Goal: Task Accomplishment & Management: Use online tool/utility

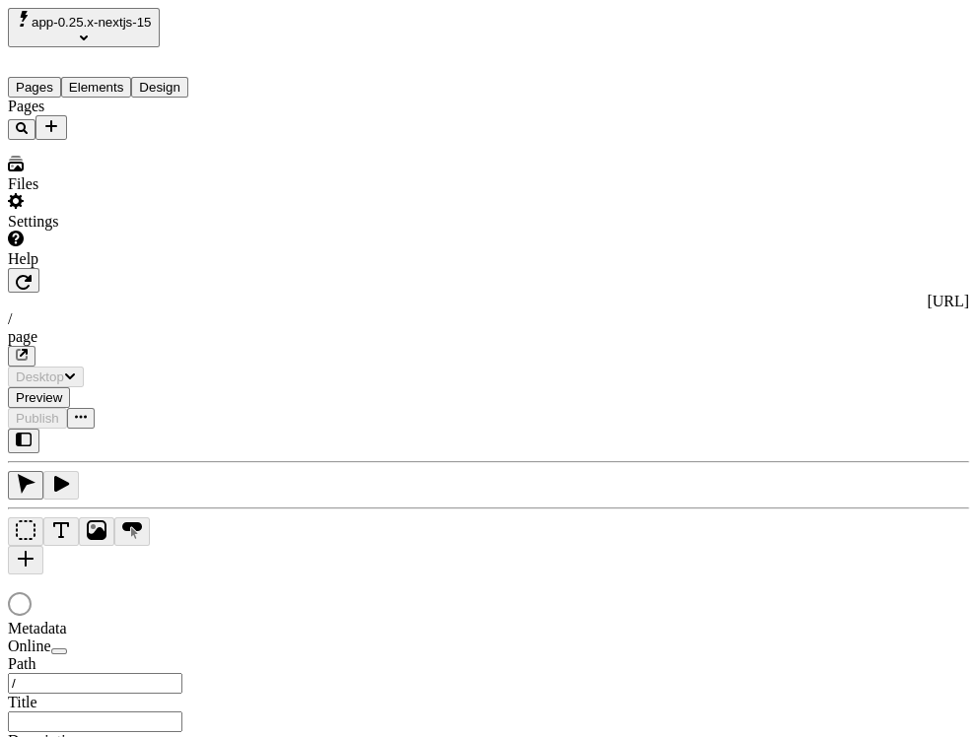
type input "/page"
click at [151, 26] on span "app-0.25.x-nextjs-15" at bounding box center [92, 22] width 120 height 15
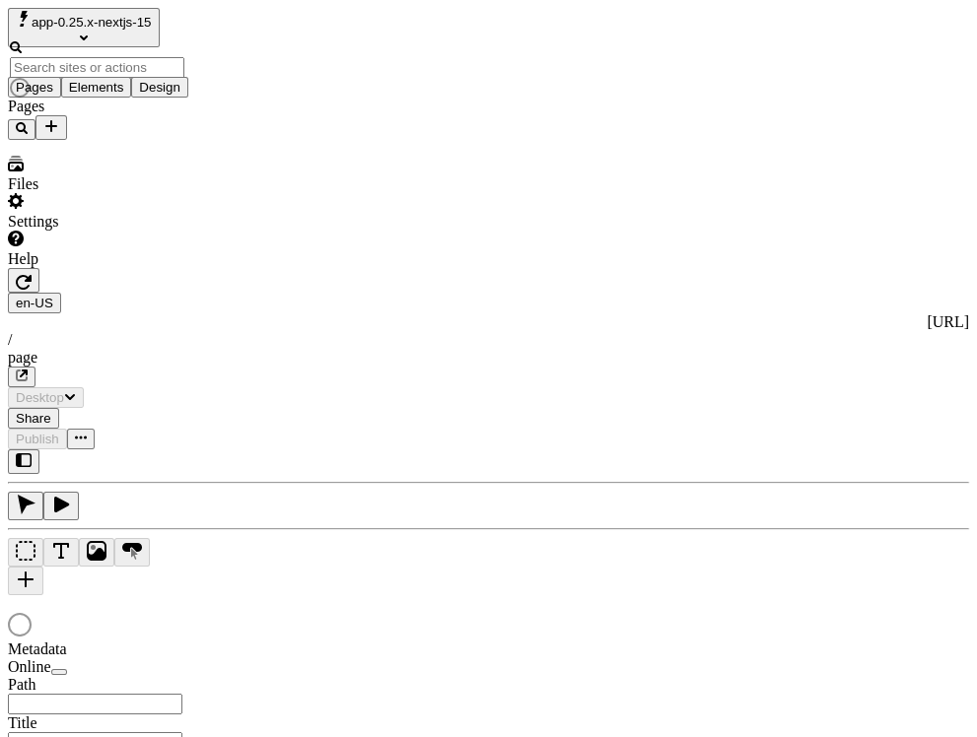
click at [158, 140] on div "Pages" at bounding box center [126, 119] width 237 height 42
click at [358, 33] on html "app-0.25.x-nextjs-15 Pages Elements Design Pages Files Settings Help en-US http…" at bounding box center [488, 659] width 977 height 1319
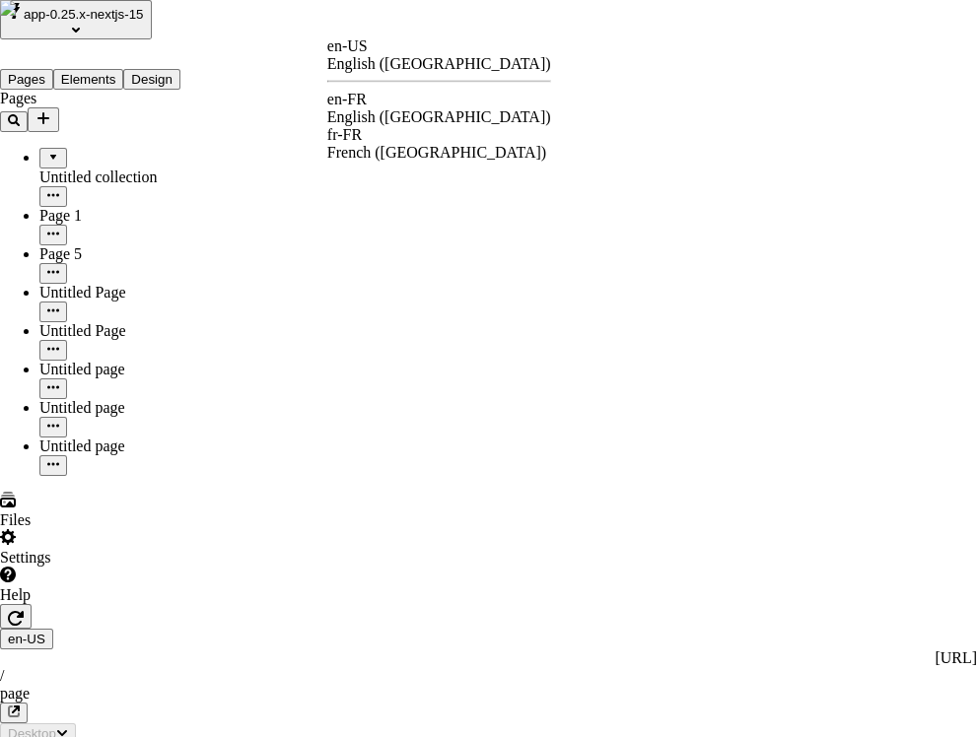
type input "/page"
click at [408, 126] on div "fr-FR French ([GEOGRAPHIC_DATA])" at bounding box center [439, 143] width 224 height 35
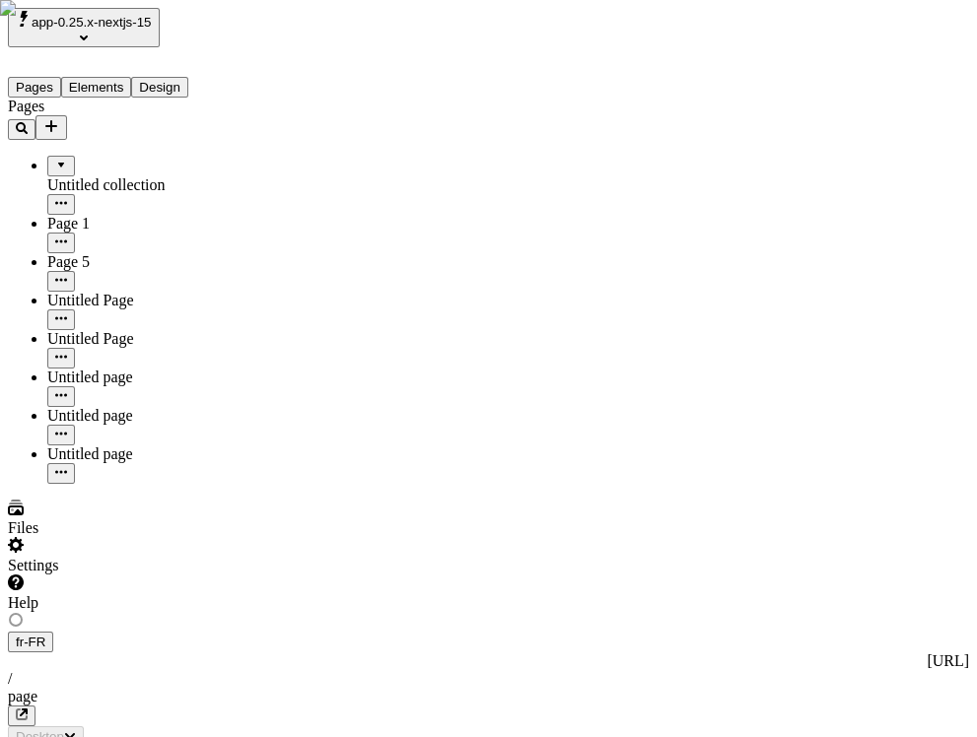
type input "/page"
type textarea "Proactively maintain functionalized outsourcing, and continually plagiarize tim…"
type input "18"
type input "1.5"
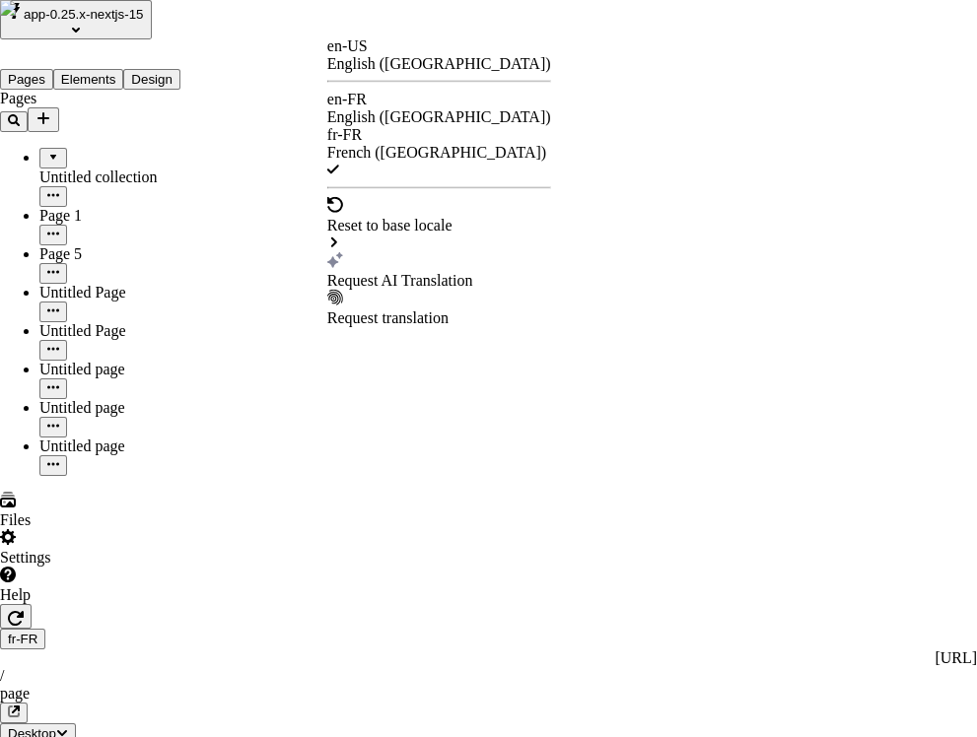
click at [443, 272] on div "Request AI Translation" at bounding box center [439, 281] width 224 height 18
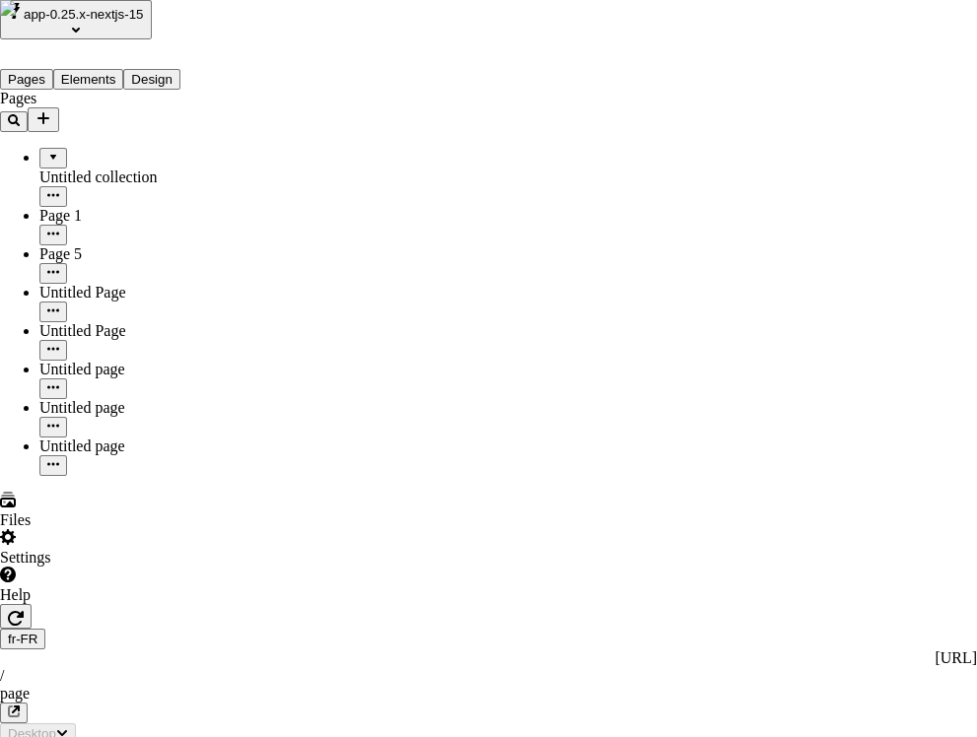
checkbox input "true"
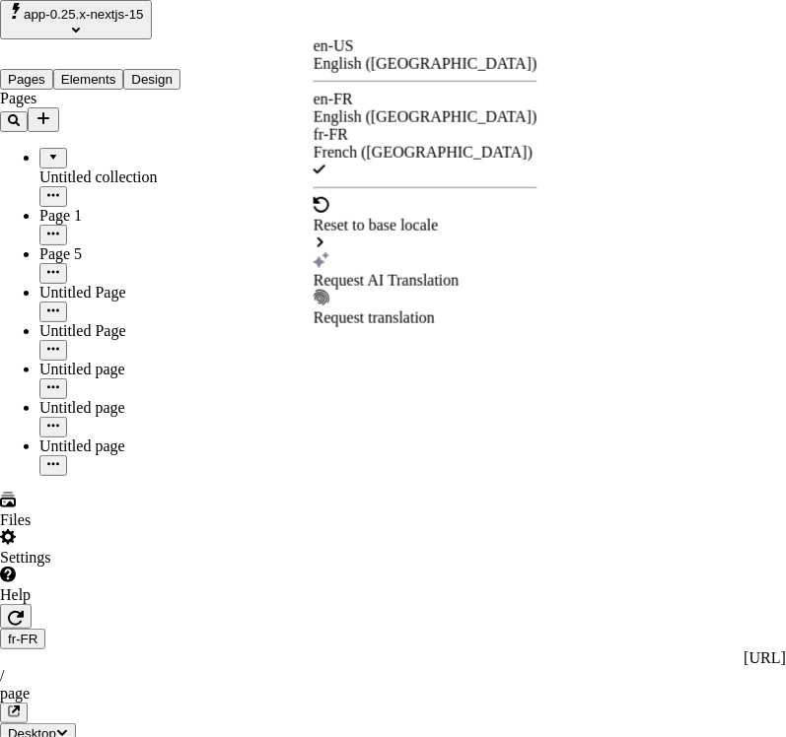
click at [409, 272] on div "Request AI Translation" at bounding box center [425, 281] width 224 height 18
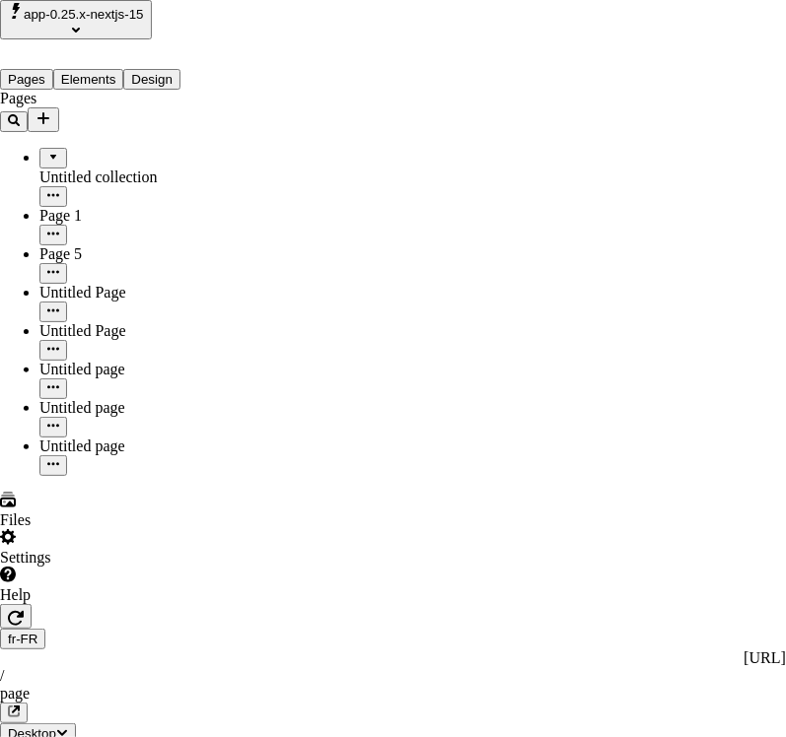
checkbox input "true"
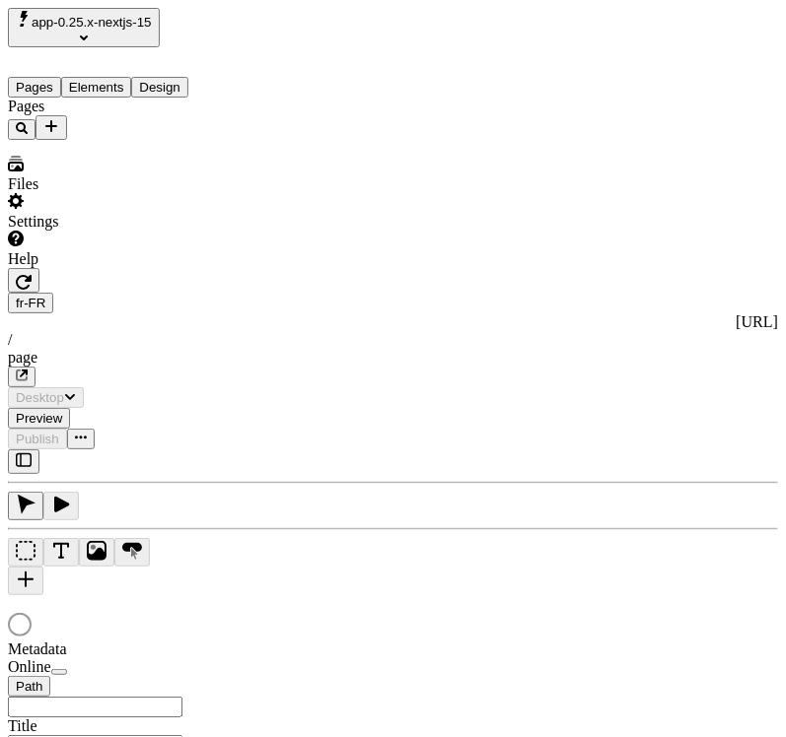
type input "/page"
click at [110, 31] on html "app-0.25.x-nextjs-15 Pages Elements Design Pages Files Settings Help fr-FR http…" at bounding box center [393, 658] width 786 height 1316
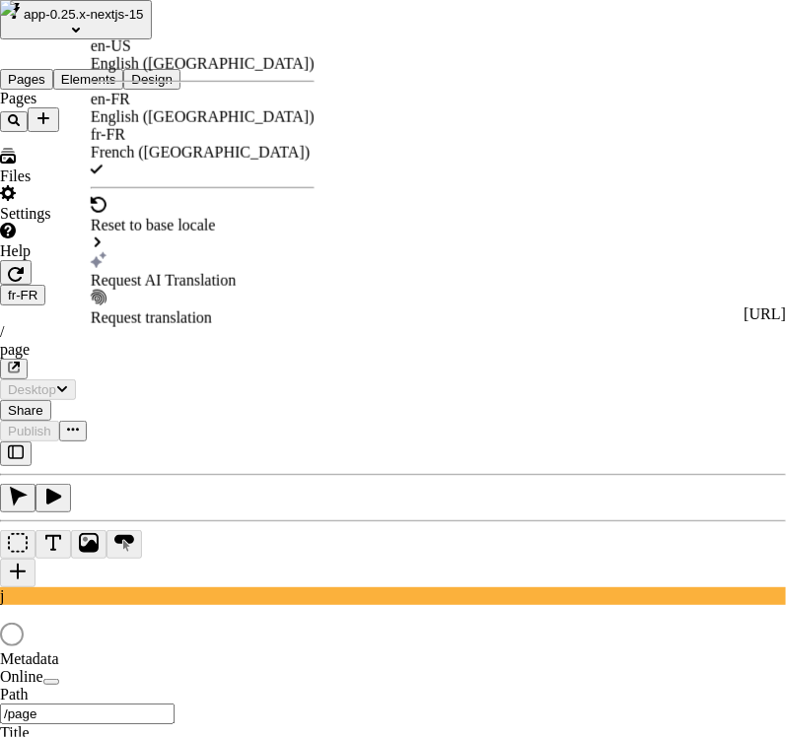
click at [197, 252] on div "Request AI Translation" at bounding box center [203, 270] width 224 height 37
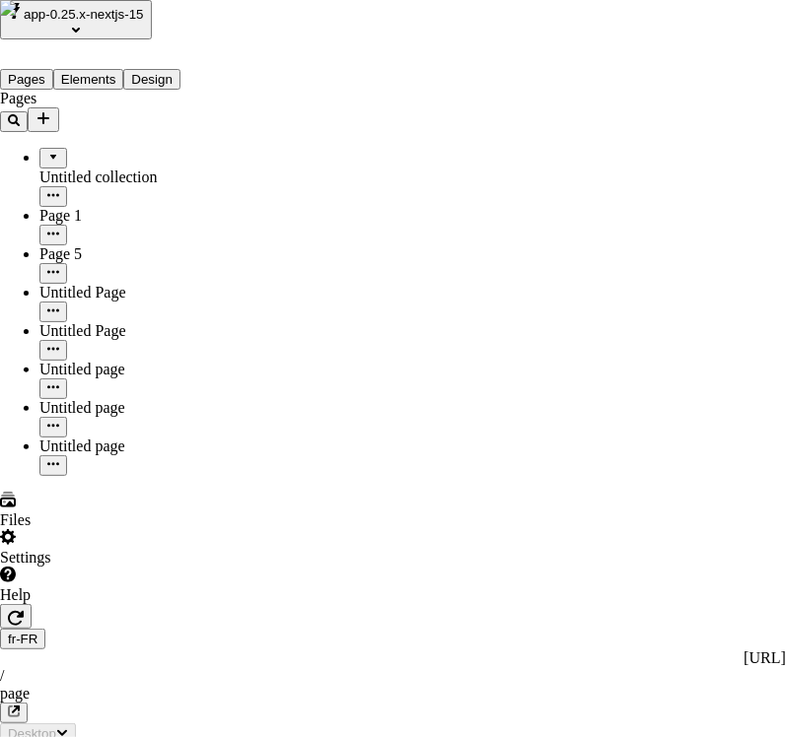
checkbox input "true"
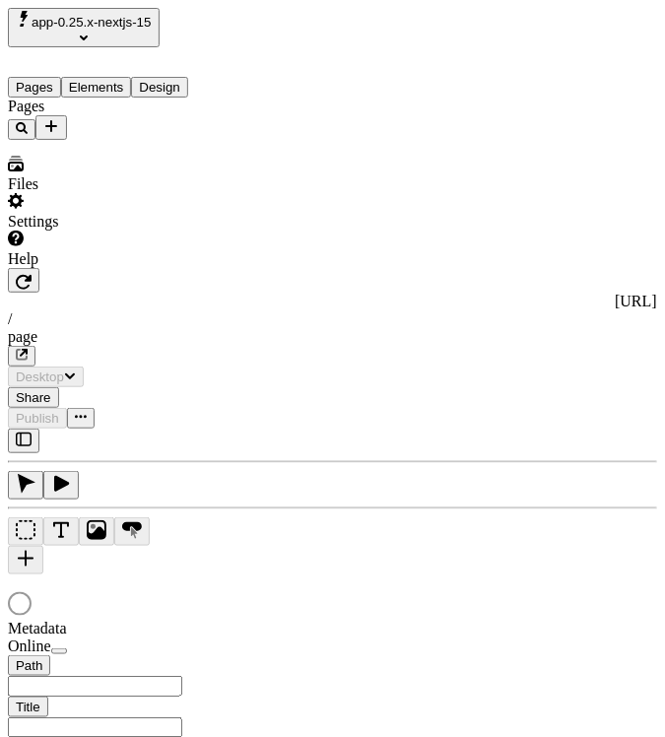
type input "/page"
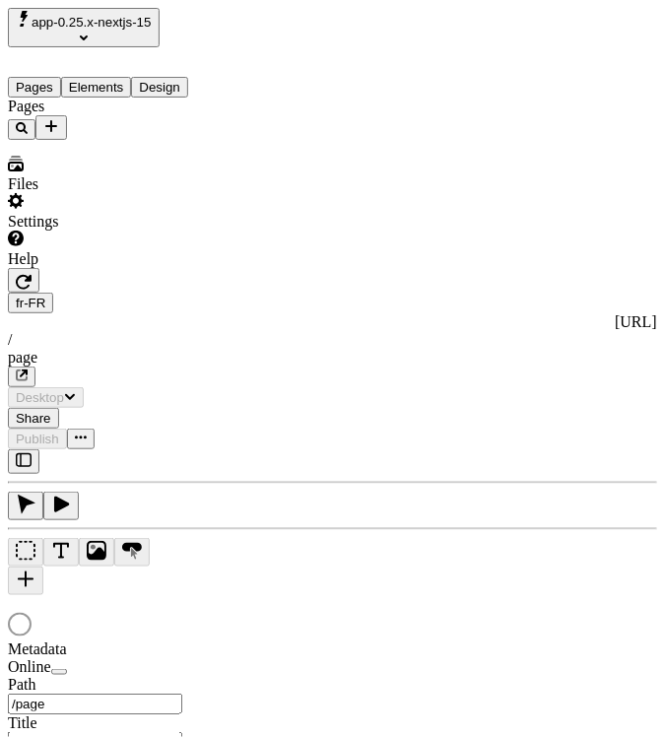
click at [112, 34] on html "app-0.25.x-nextjs-15 Pages Elements Design Pages Files Settings Help fr-FR http…" at bounding box center [332, 658] width 665 height 1316
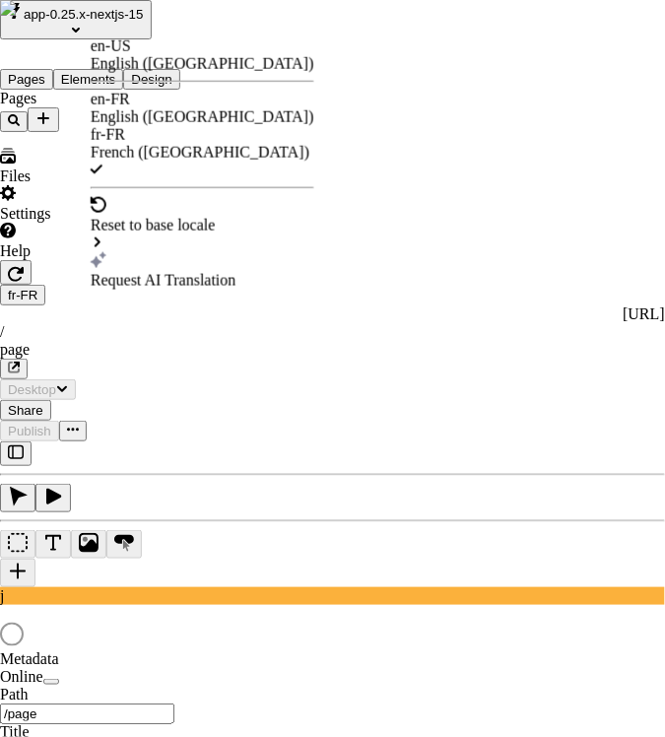
click at [183, 272] on div "Request AI Translation" at bounding box center [203, 281] width 224 height 18
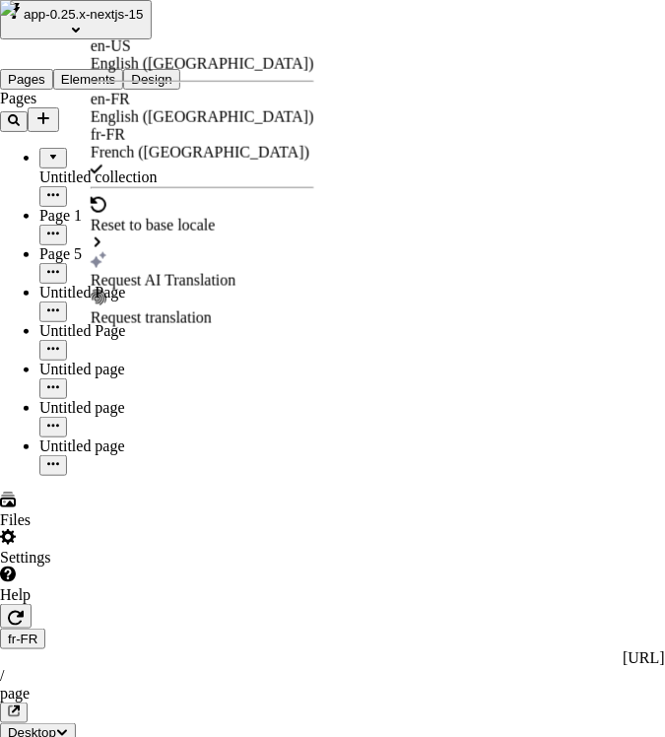
click at [213, 272] on div "Request AI Translation" at bounding box center [203, 281] width 224 height 18
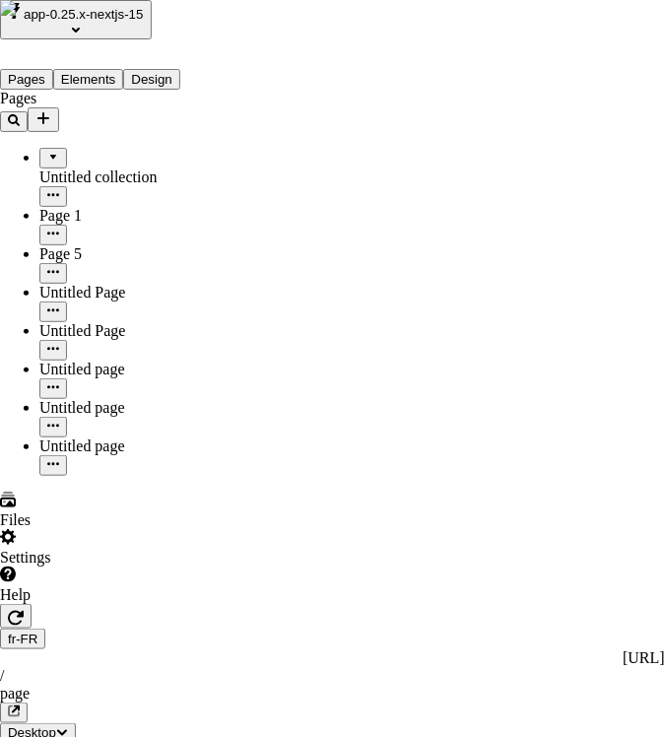
checkbox input "true"
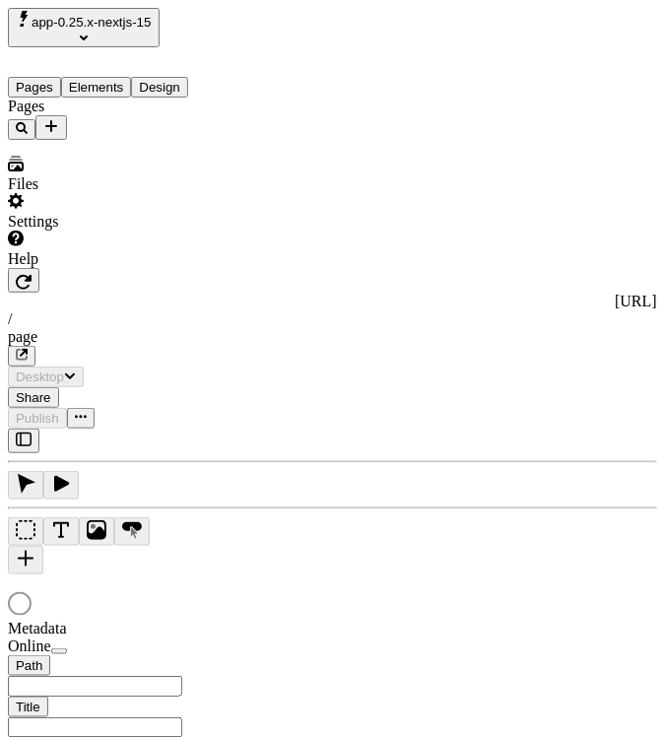
type input "/page"
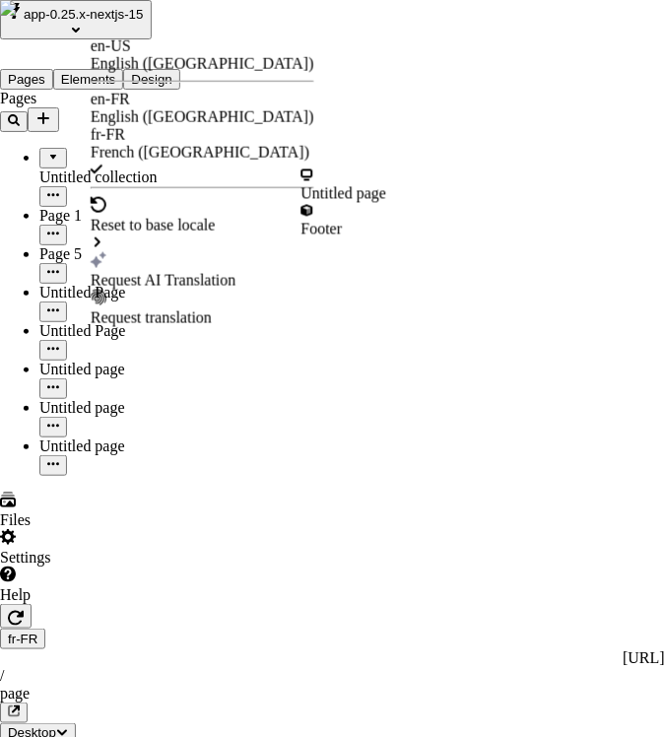
click at [217, 272] on div "Request AI Translation" at bounding box center [203, 281] width 224 height 18
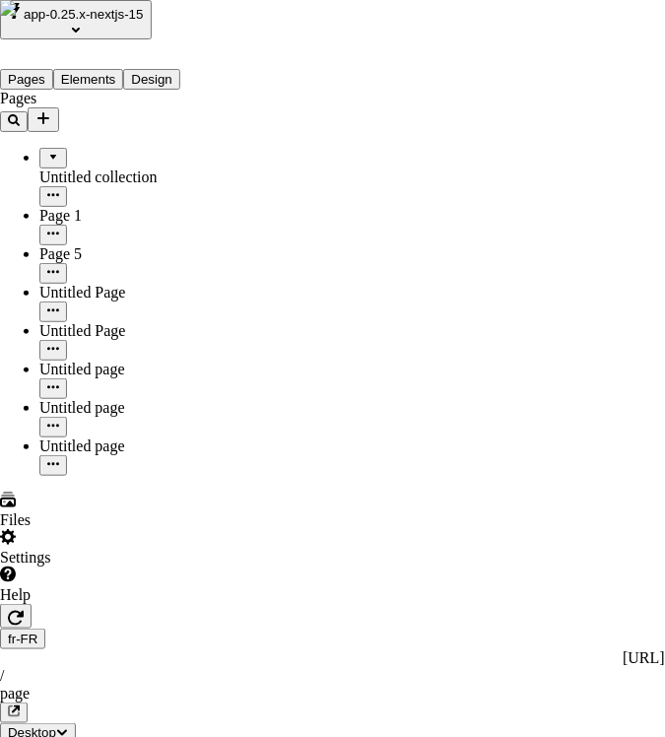
checkbox input "true"
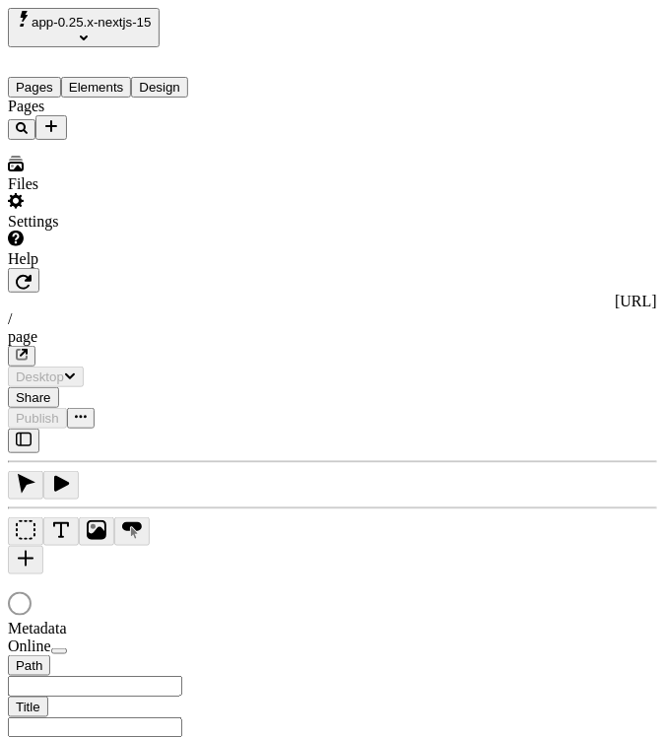
type input "/page"
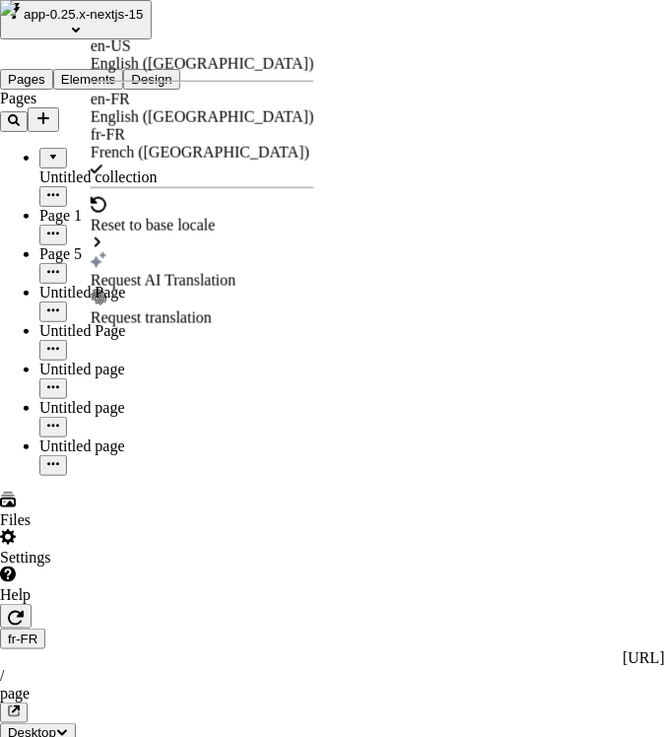
click at [231, 272] on div "Request AI Translation" at bounding box center [203, 281] width 224 height 18
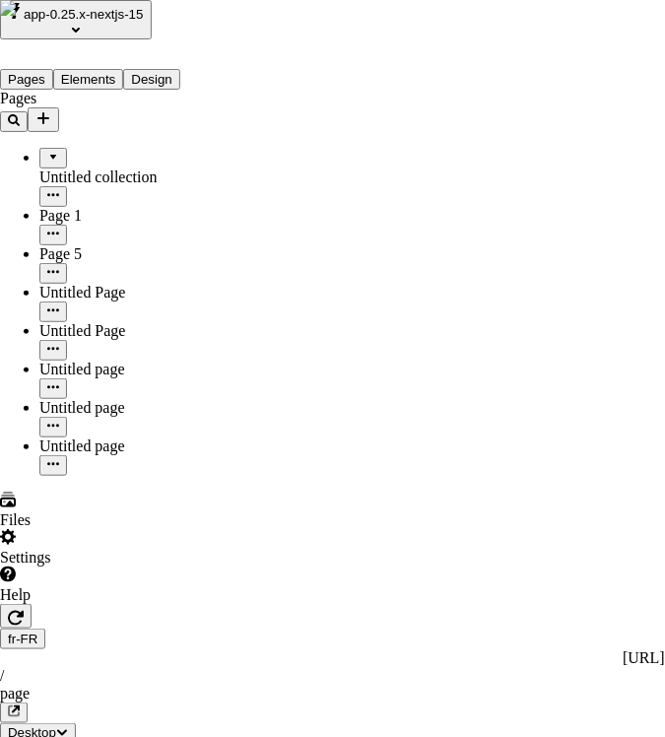
checkbox input "true"
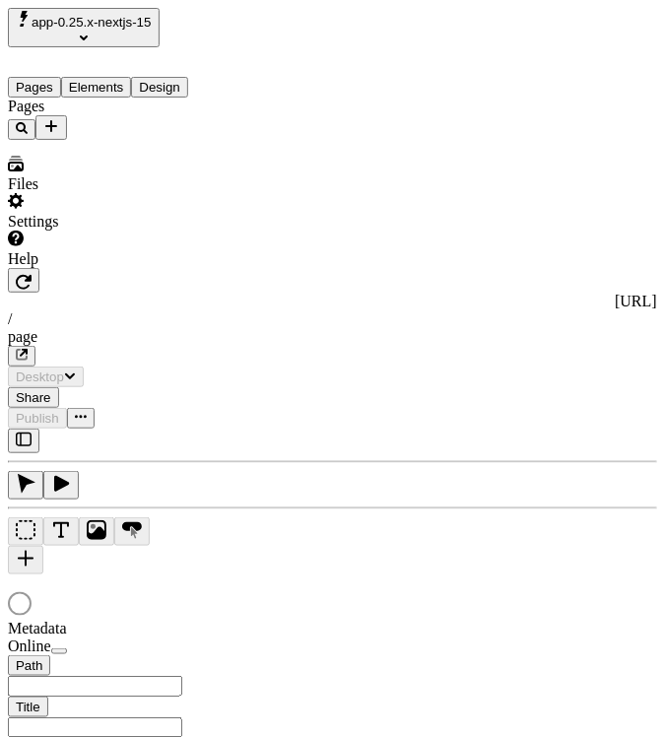
type input "/page"
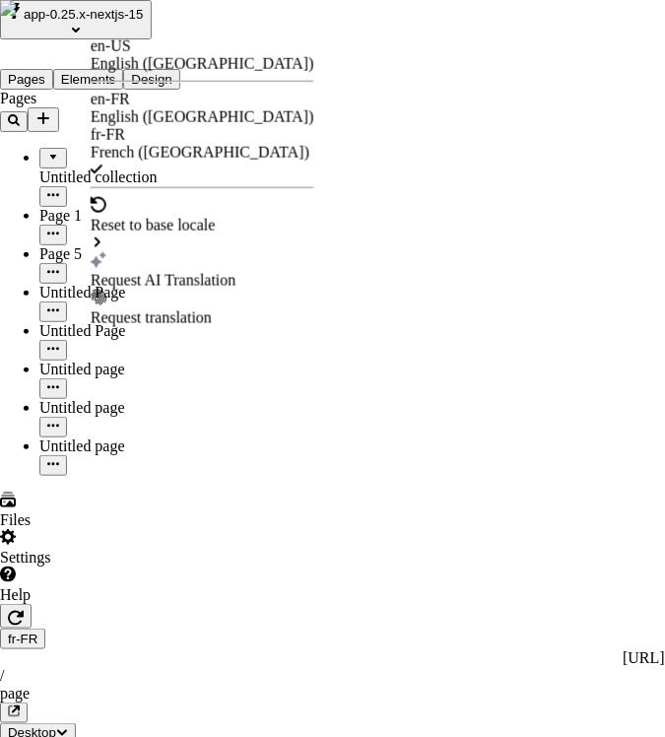
click at [179, 272] on div "Request AI Translation" at bounding box center [203, 281] width 224 height 18
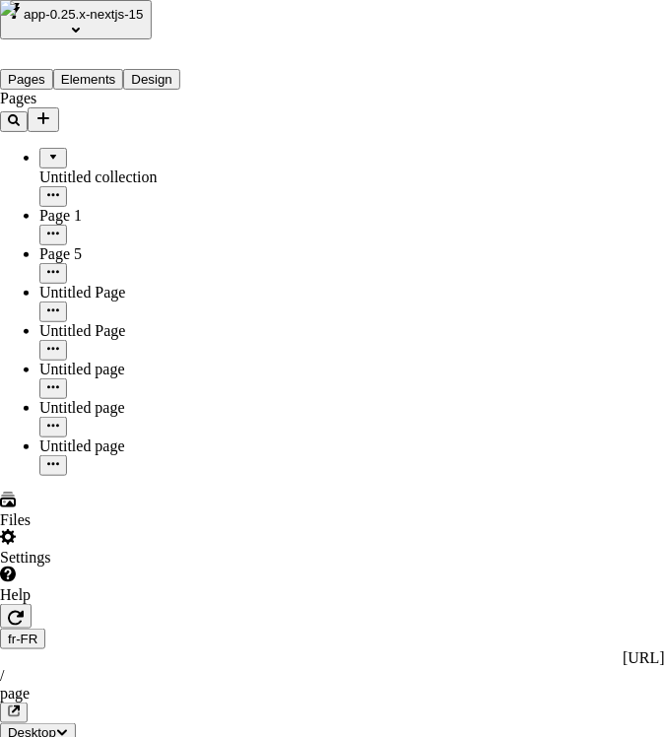
checkbox input "true"
